Goal: Check status: Check status

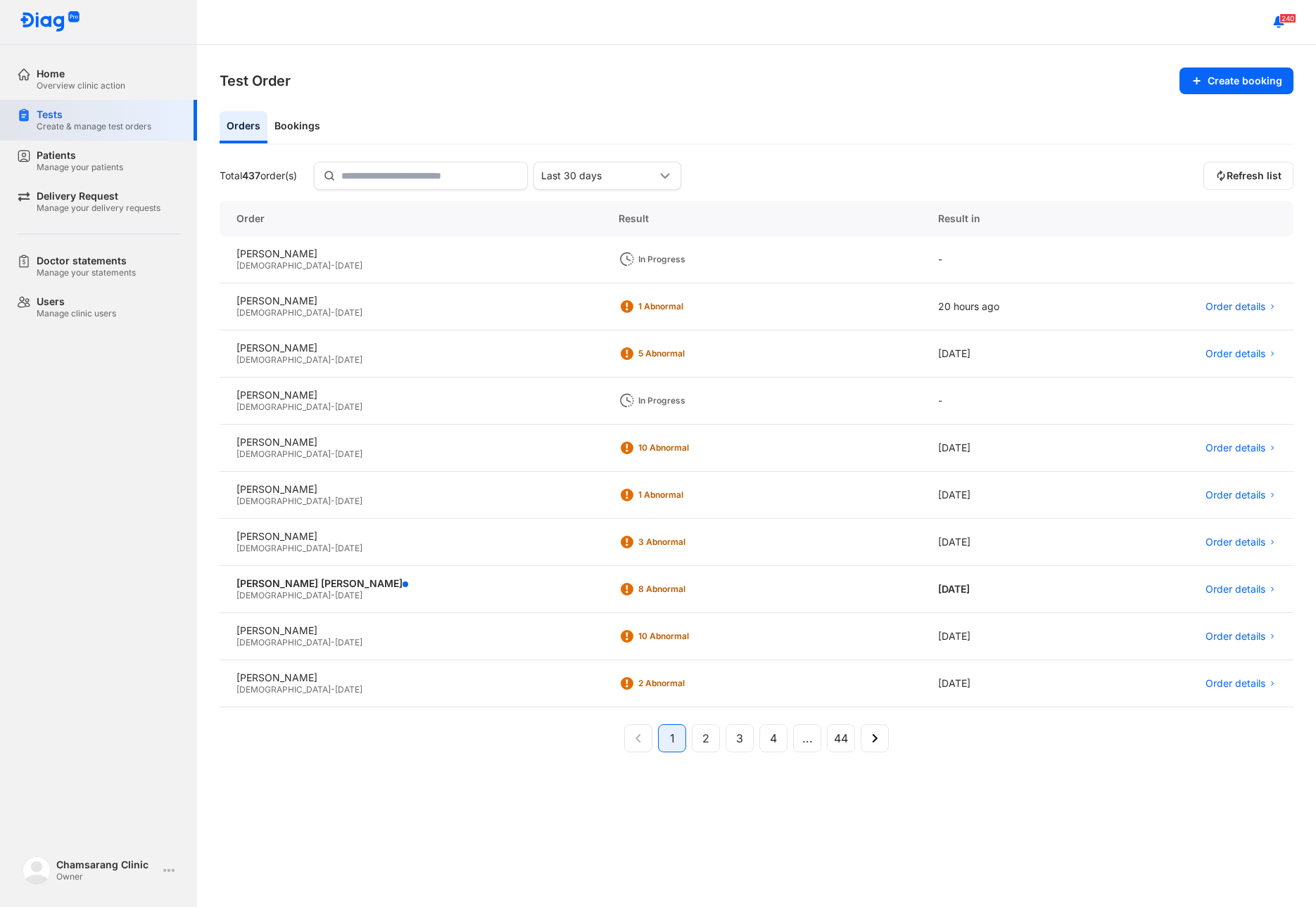
drag, startPoint x: 46, startPoint y: 84, endPoint x: 56, endPoint y: 127, distance: 44.1
click at [46, 85] on div "Overview clinic action" at bounding box center [81, 86] width 89 height 11
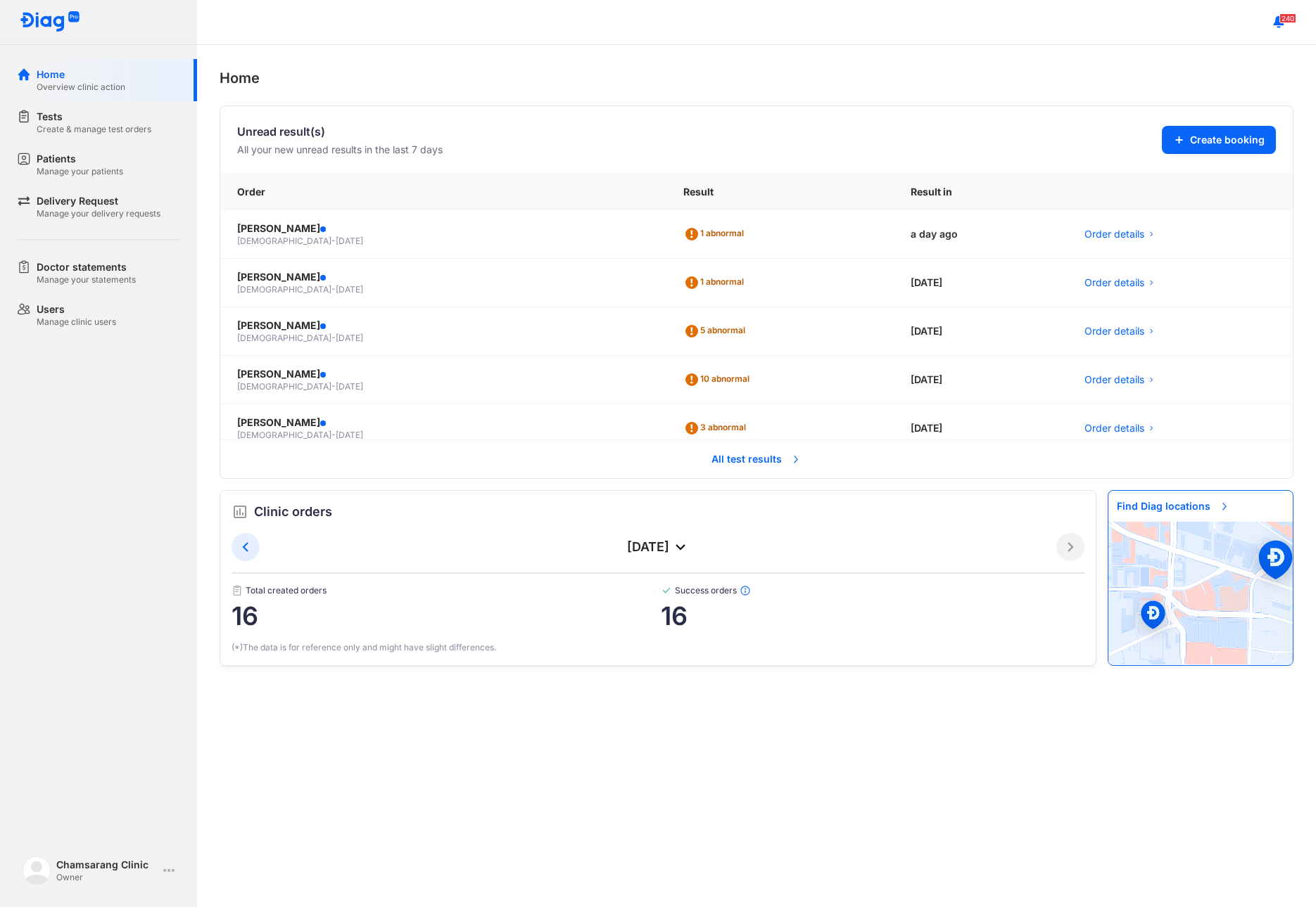
click at [729, 462] on span "All test results" at bounding box center [756, 459] width 107 height 31
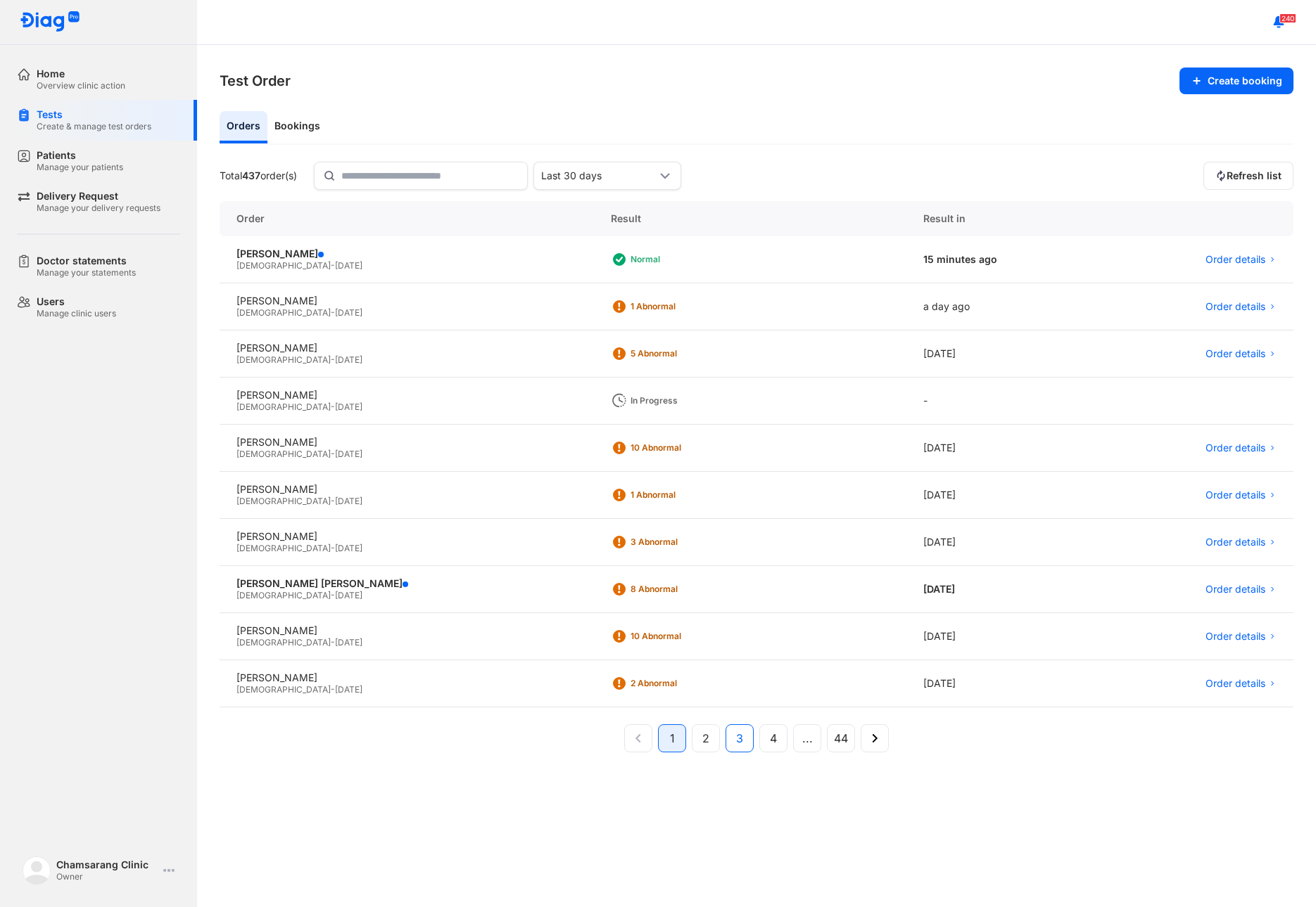
click at [759, 740] on button "3" at bounding box center [773, 738] width 29 height 29
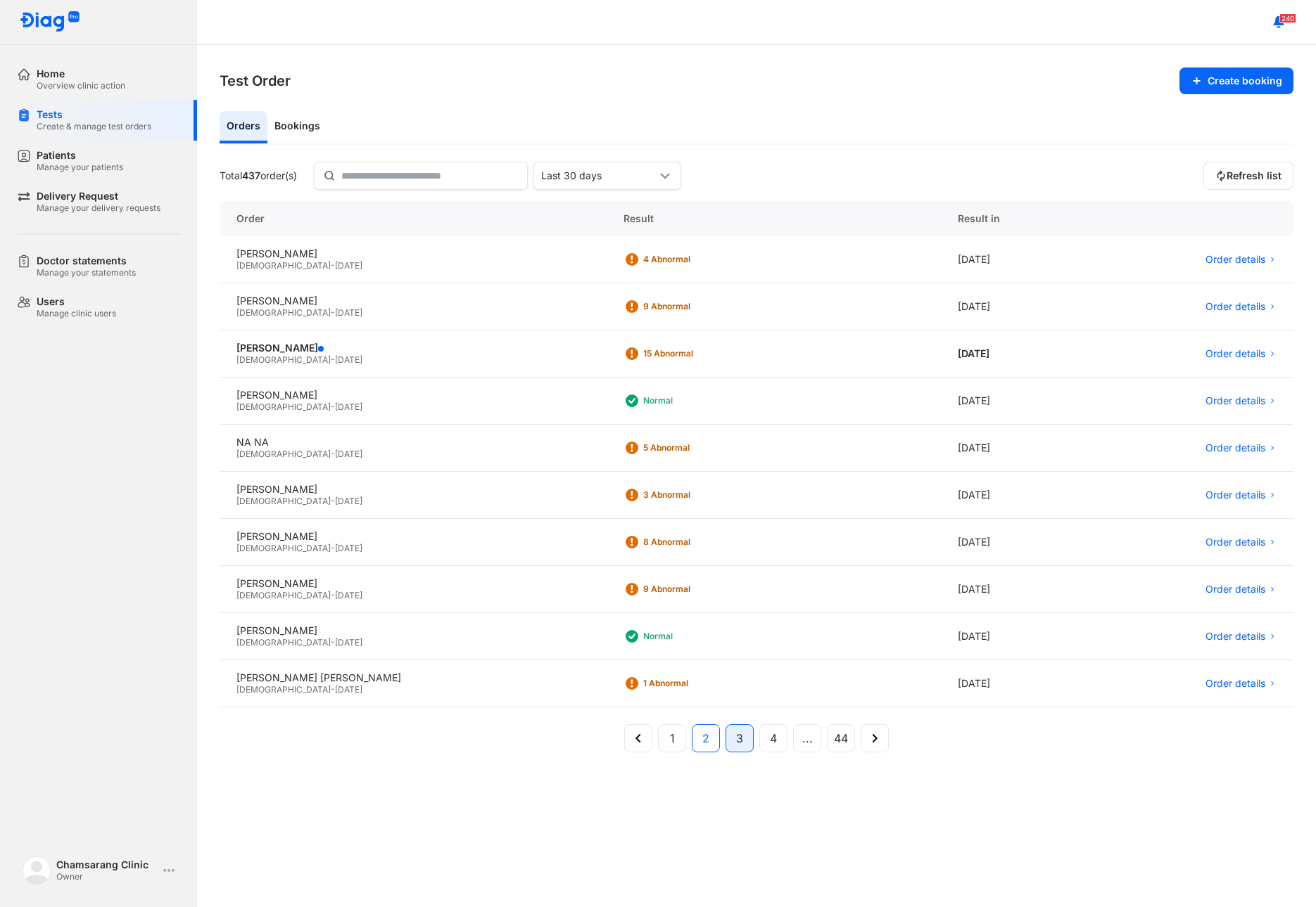
click at [726, 738] on button "2" at bounding box center [740, 738] width 29 height 29
click at [269, 538] on div "[PERSON_NAME]" at bounding box center [412, 536] width 353 height 13
